Goal: Find specific page/section: Find specific page/section

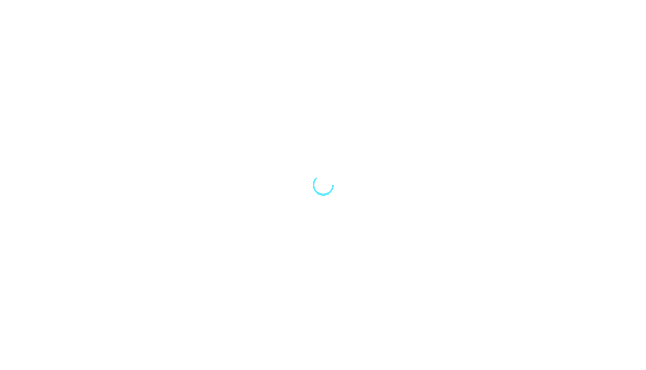
select select "Song"
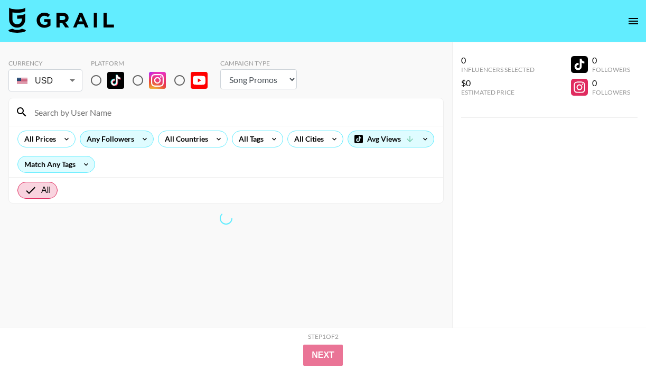
click at [116, 135] on div "Any Followers" at bounding box center [108, 139] width 56 height 16
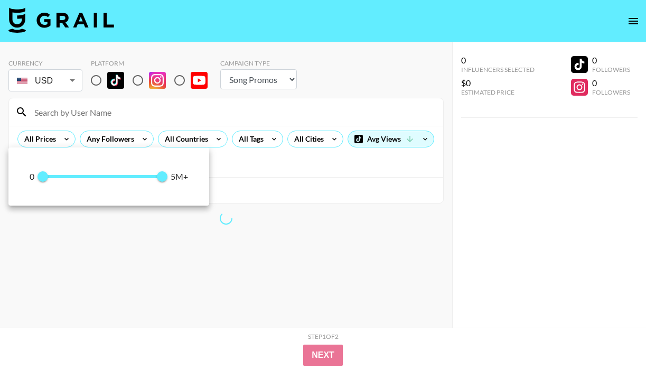
click at [101, 119] on div at bounding box center [323, 185] width 646 height 370
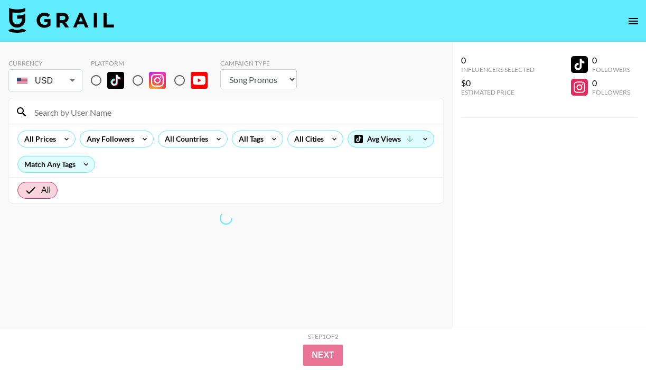
click at [98, 114] on input at bounding box center [232, 112] width 409 height 17
paste input "@charleygrayyy"
type input "@charleygrayyy"
click at [140, 92] on div "Platform" at bounding box center [153, 76] width 125 height 34
click at [135, 86] on input "radio" at bounding box center [138, 80] width 22 height 22
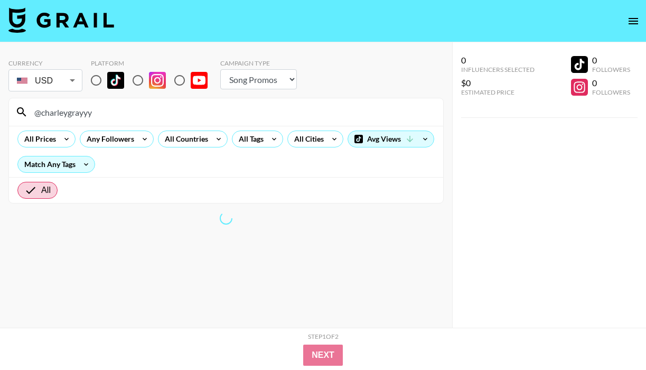
radio input "true"
